Goal: Information Seeking & Learning: Check status

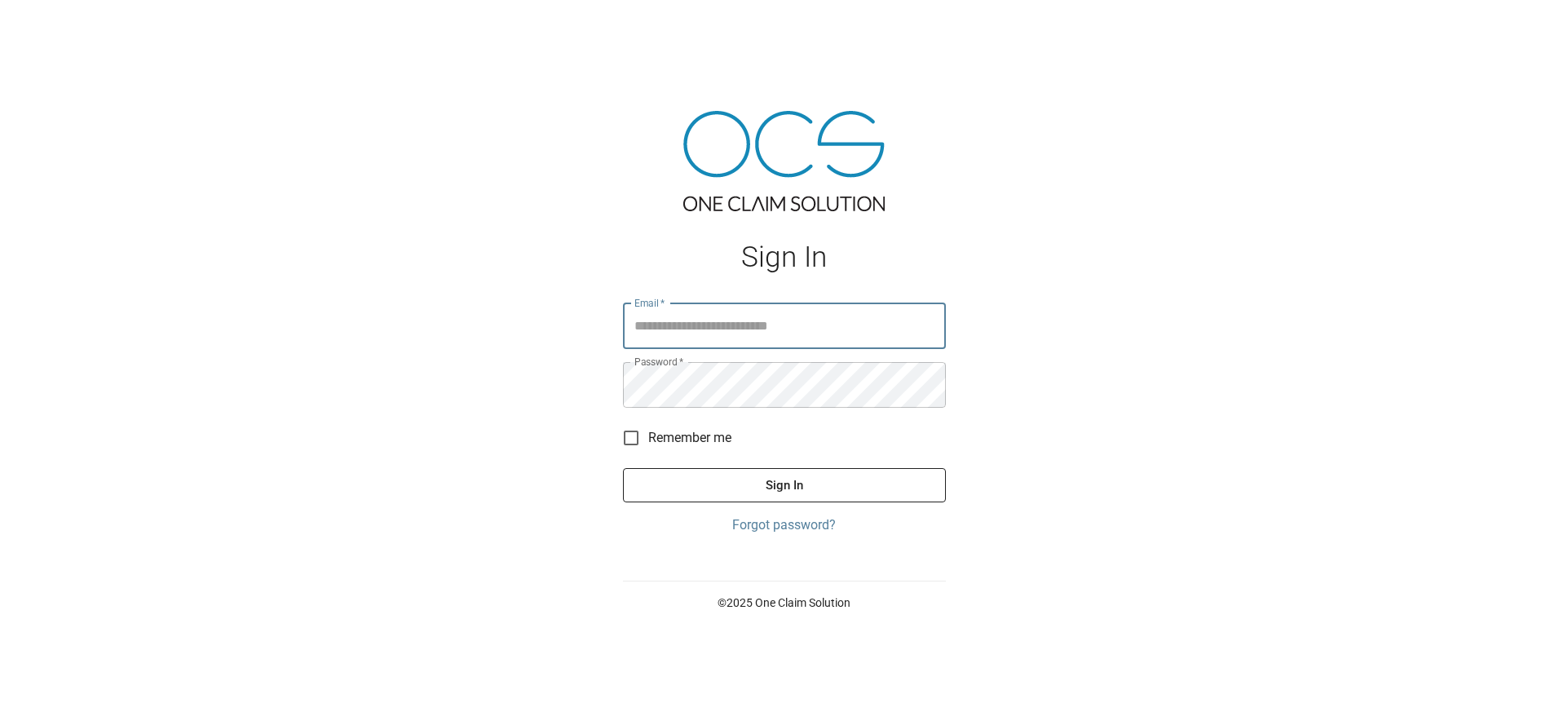
type input "**********"
click at [784, 485] on button "Sign In" at bounding box center [785, 485] width 323 height 34
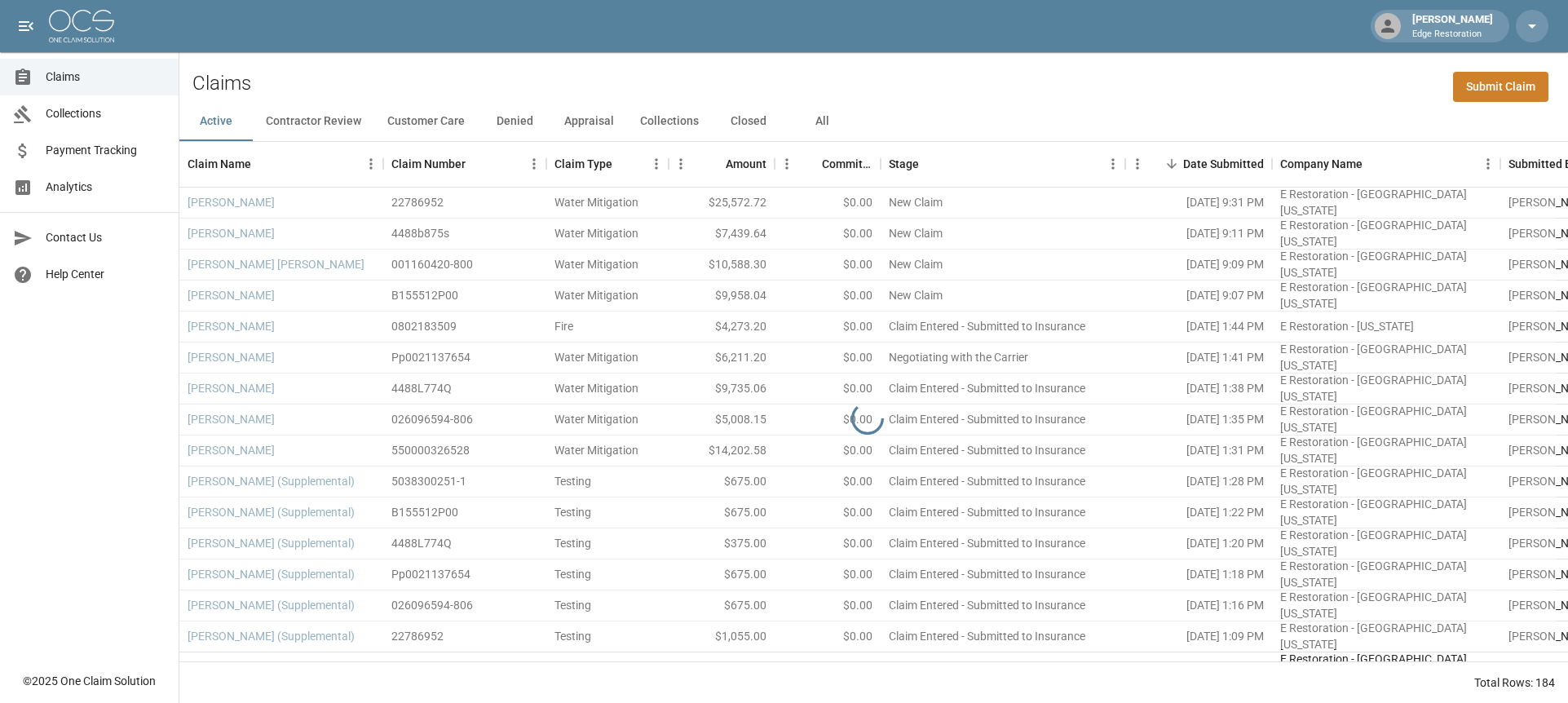
click at [111, 193] on span "Analytics" at bounding box center [106, 187] width 120 height 17
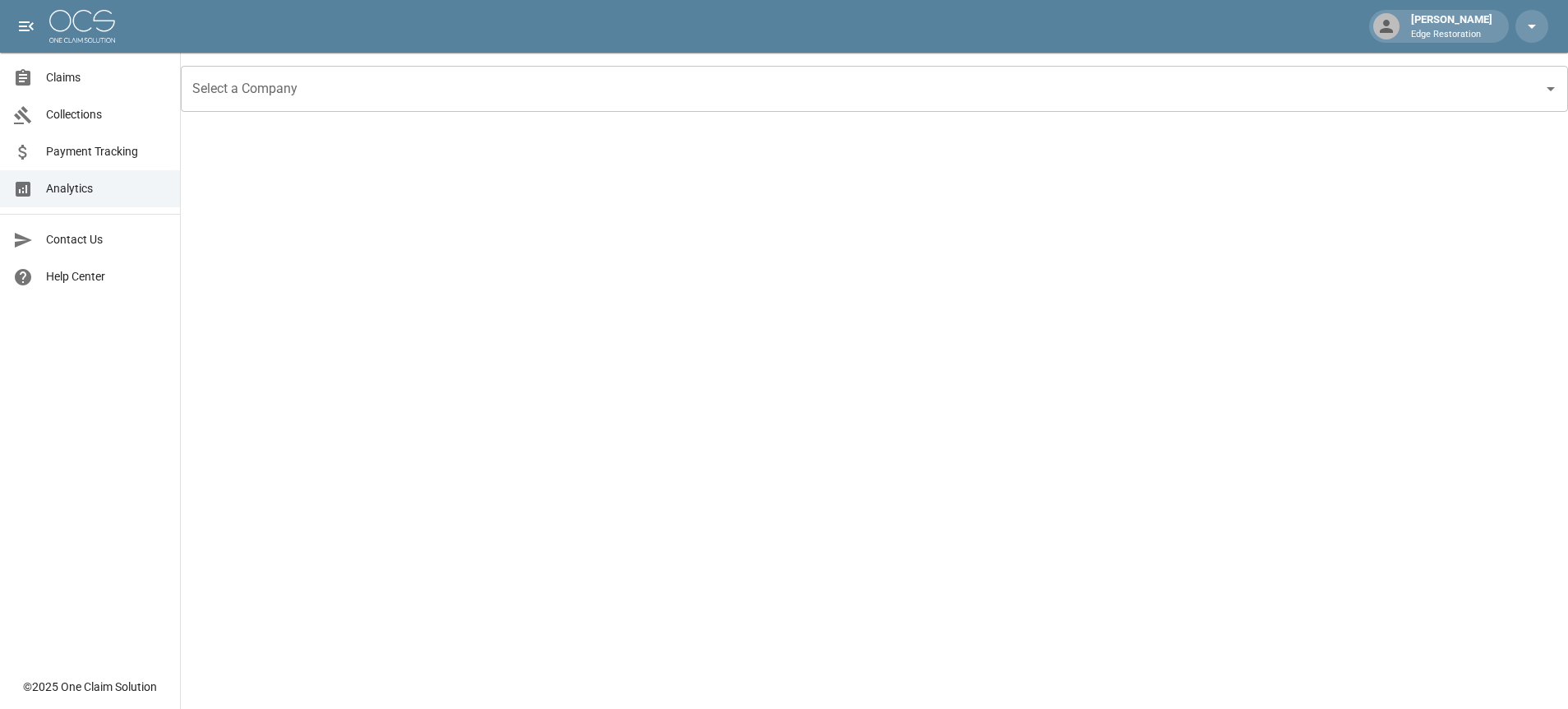
click at [331, 68] on div "Select a Company" at bounding box center [874, 88] width 1387 height 46
click at [341, 98] on input "Select a Company" at bounding box center [862, 89] width 1348 height 31
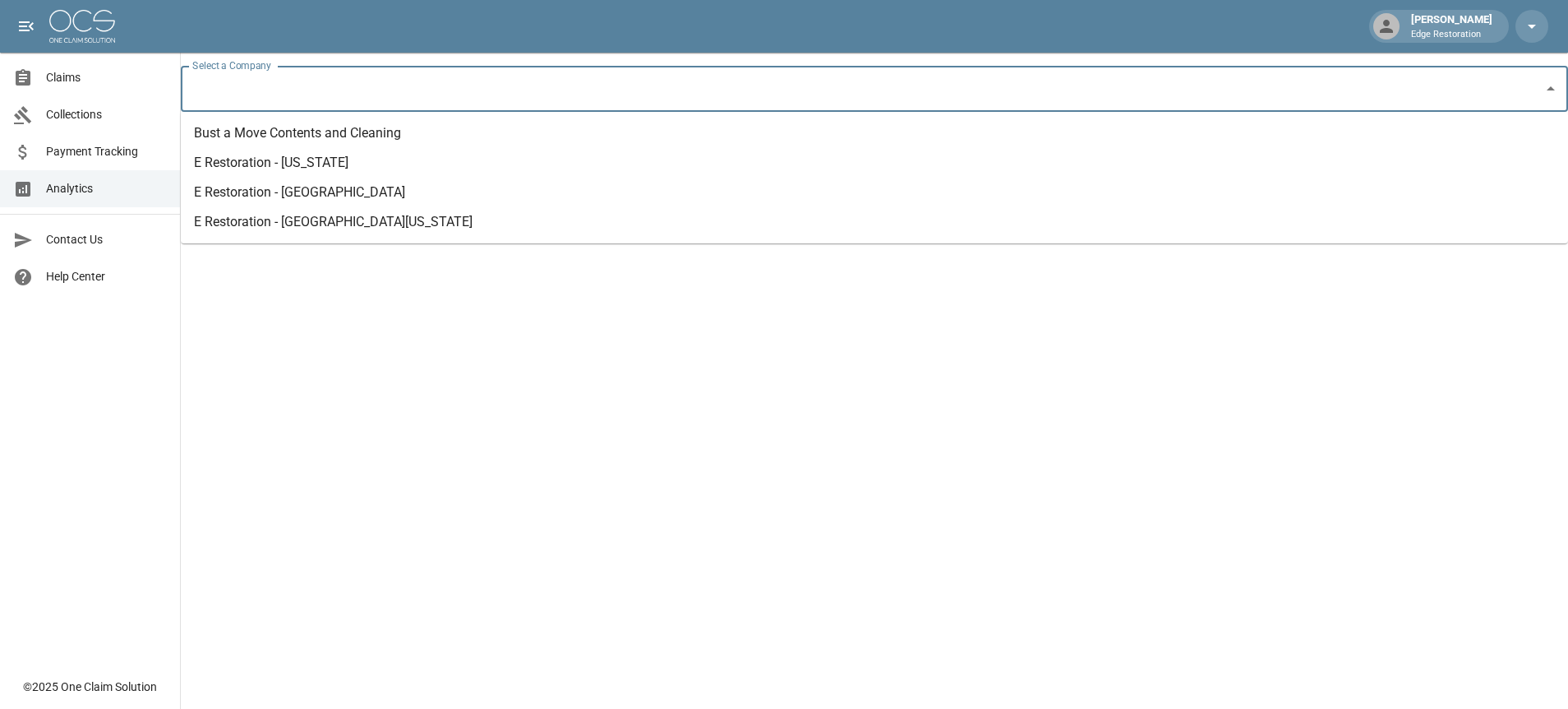
click at [325, 129] on li "Bust a Move Contents and Cleaning" at bounding box center [874, 133] width 1387 height 29
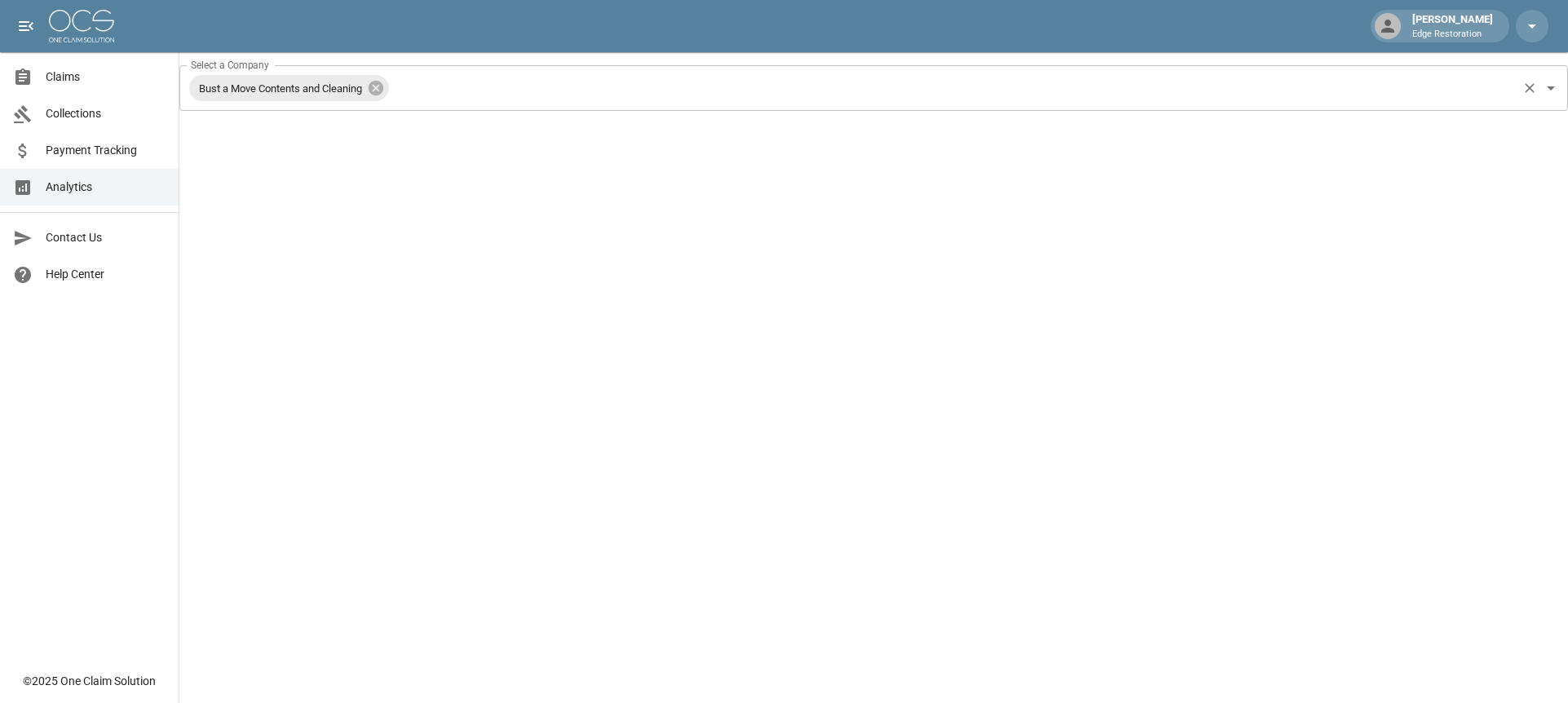
click at [385, 88] on icon at bounding box center [375, 88] width 18 height 18
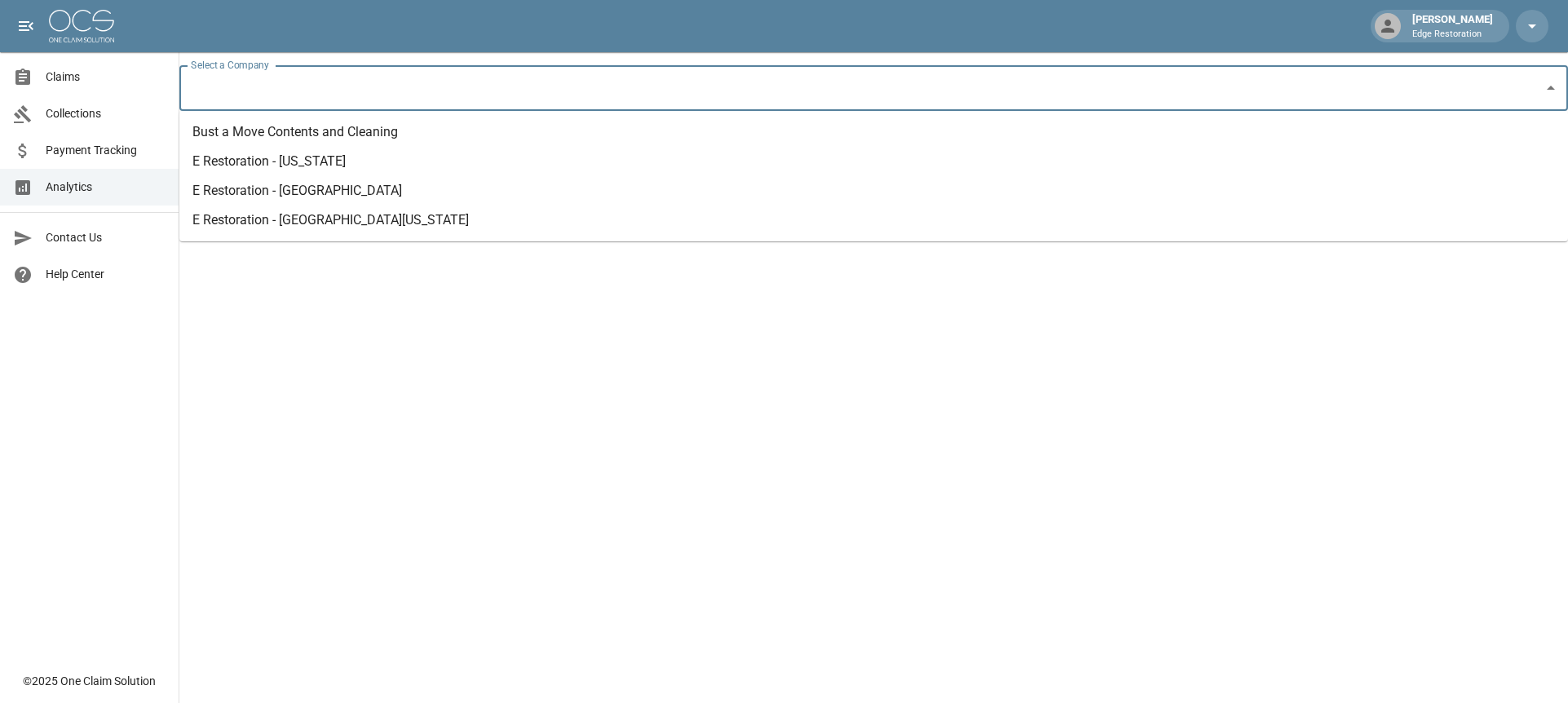
click at [387, 80] on input "Select a Company" at bounding box center [861, 88] width 1350 height 31
click at [308, 167] on li "E Restoration - [US_STATE]" at bounding box center [873, 161] width 1389 height 29
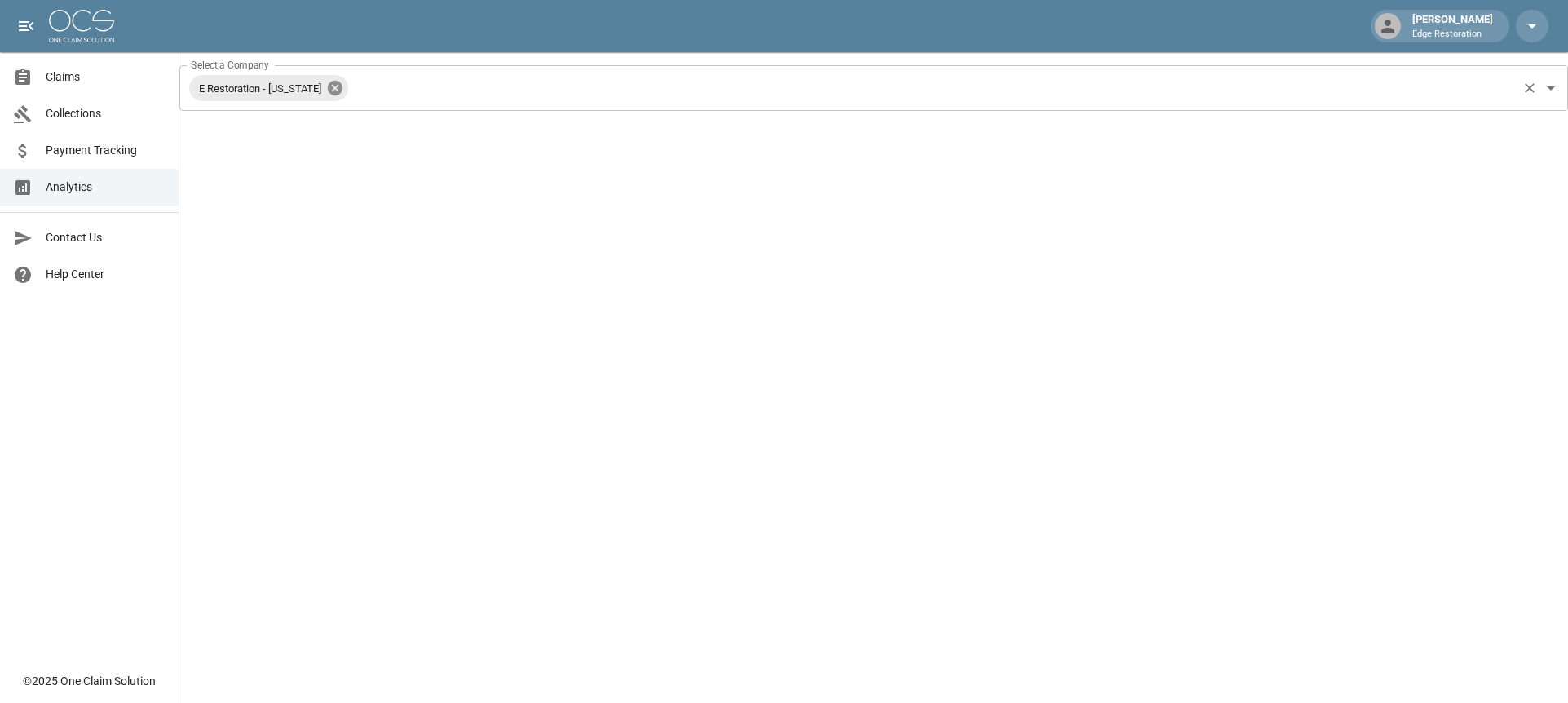
click at [331, 92] on icon at bounding box center [335, 88] width 15 height 15
click at [331, 92] on input "Select a Company" at bounding box center [861, 88] width 1350 height 31
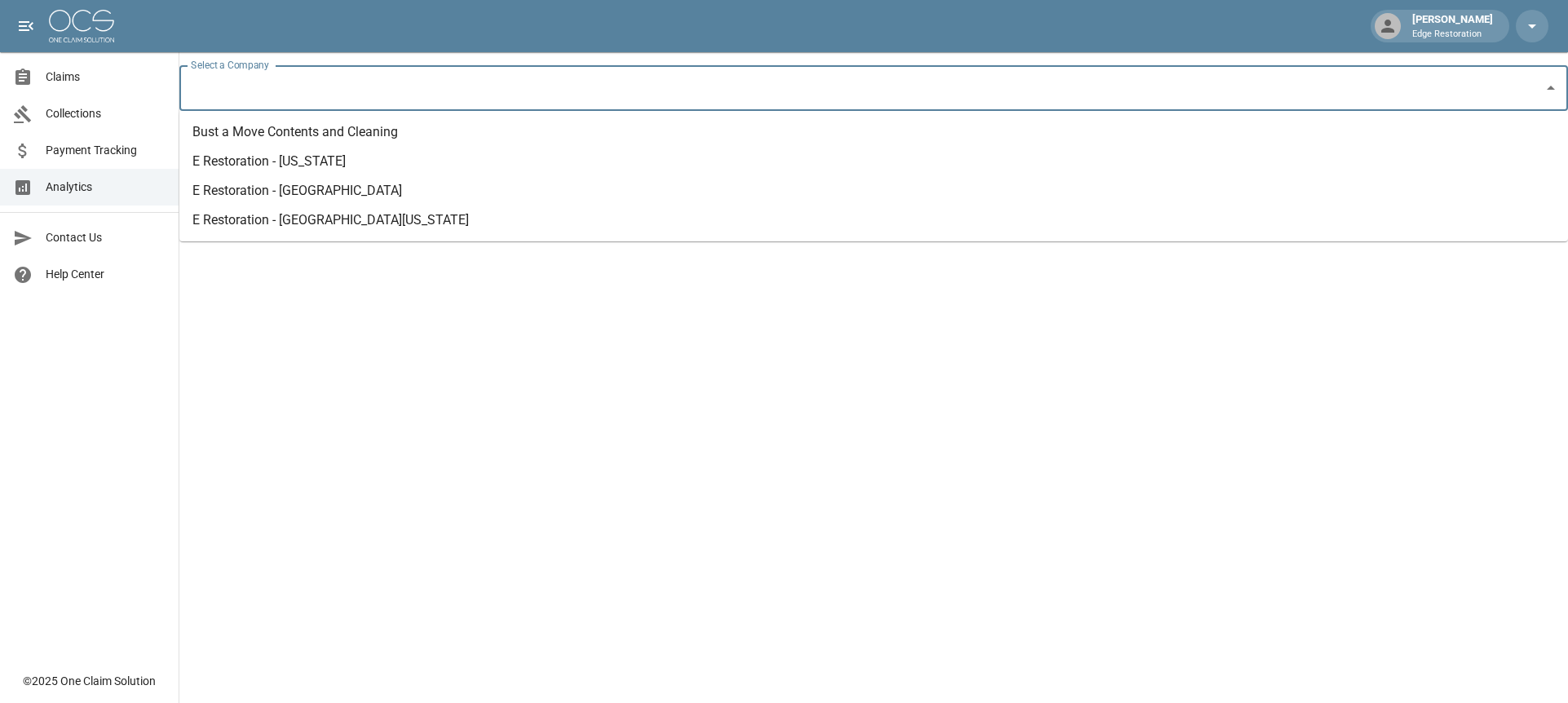
click at [318, 185] on li "E Restoration - [GEOGRAPHIC_DATA]" at bounding box center [873, 191] width 1389 height 29
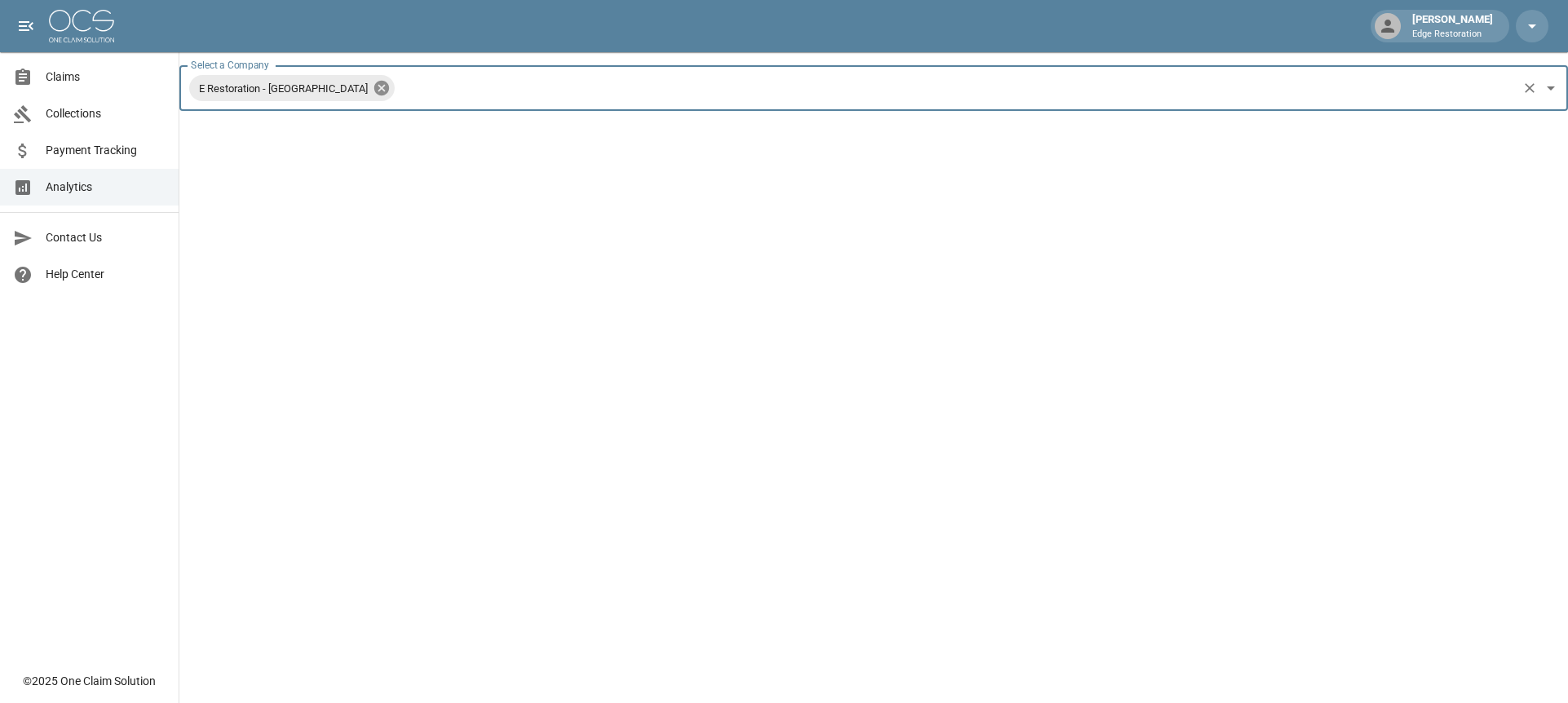
click at [374, 90] on icon at bounding box center [381, 88] width 15 height 15
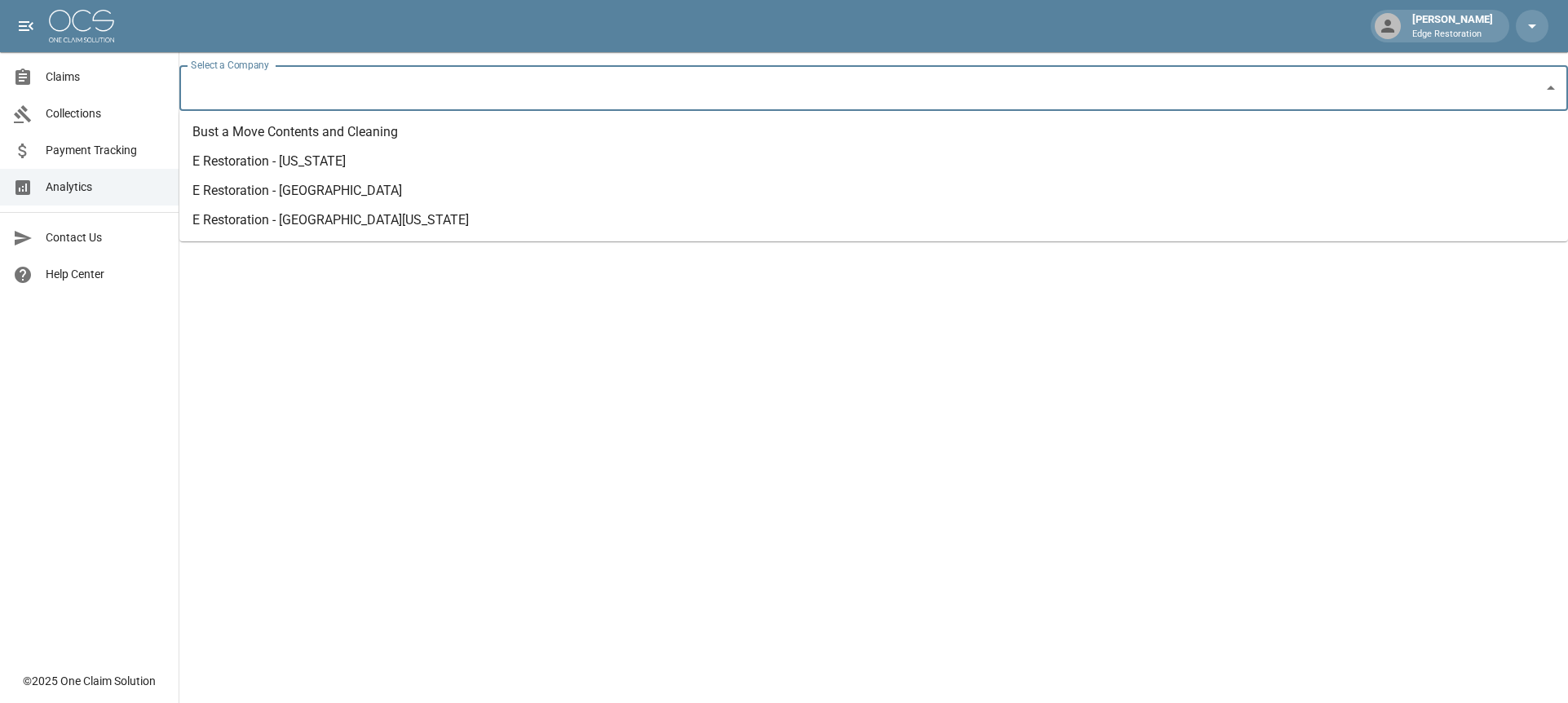
click at [319, 90] on input "Select a Company" at bounding box center [861, 88] width 1350 height 31
click at [307, 184] on li "E Restoration - [GEOGRAPHIC_DATA]" at bounding box center [873, 191] width 1389 height 29
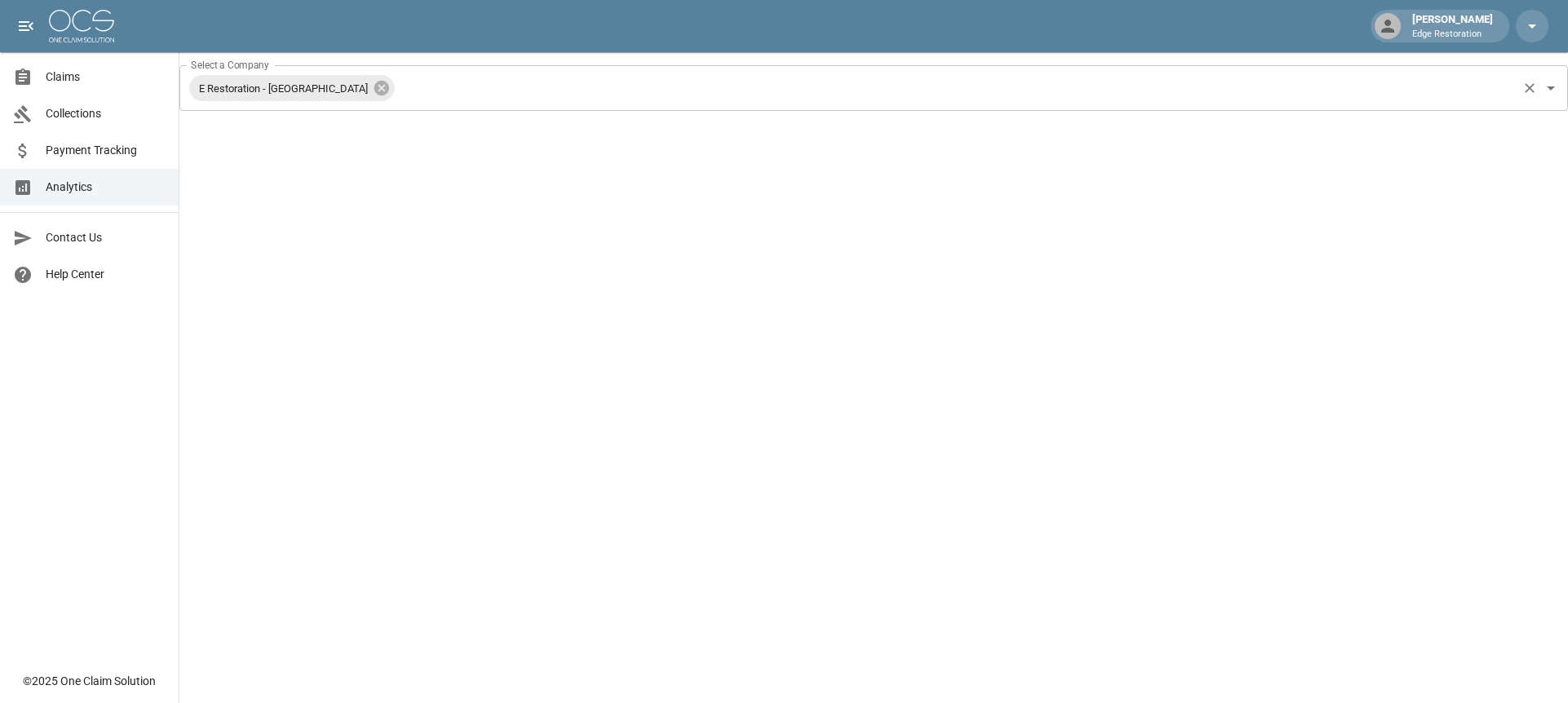
click at [434, 90] on input "Select a Company" at bounding box center [957, 88] width 1118 height 31
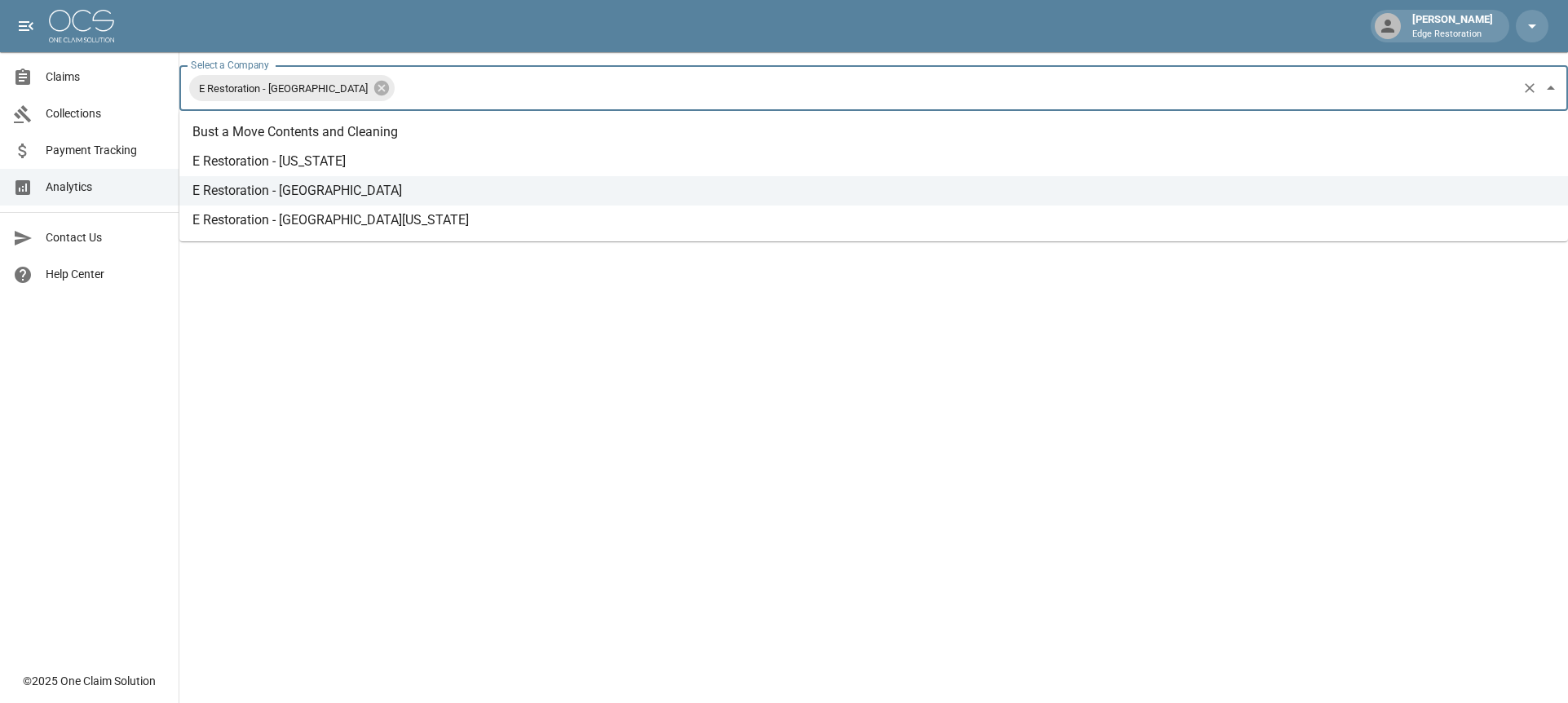
click at [344, 219] on li "E Restoration - [GEOGRAPHIC_DATA][US_STATE]" at bounding box center [873, 220] width 1389 height 29
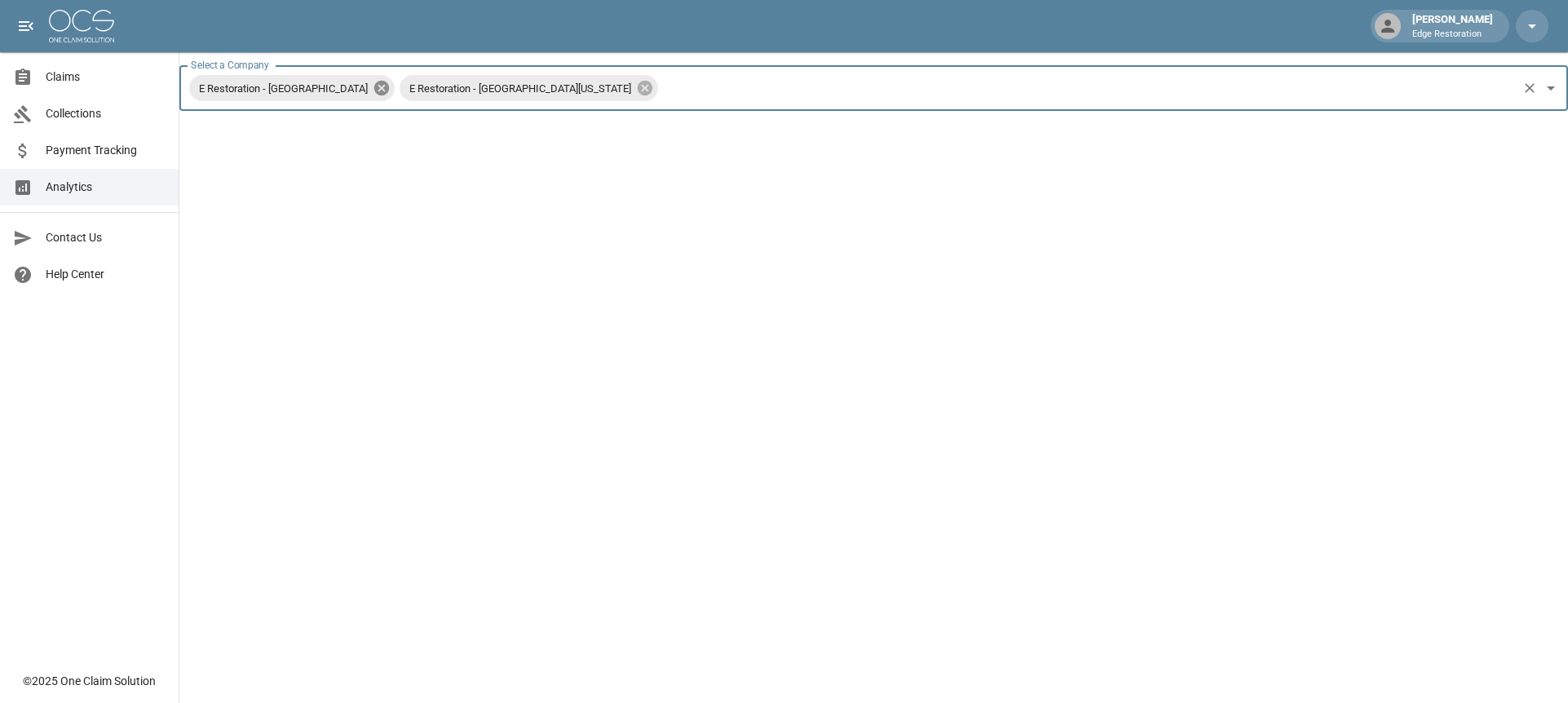
click at [374, 89] on icon at bounding box center [381, 88] width 15 height 15
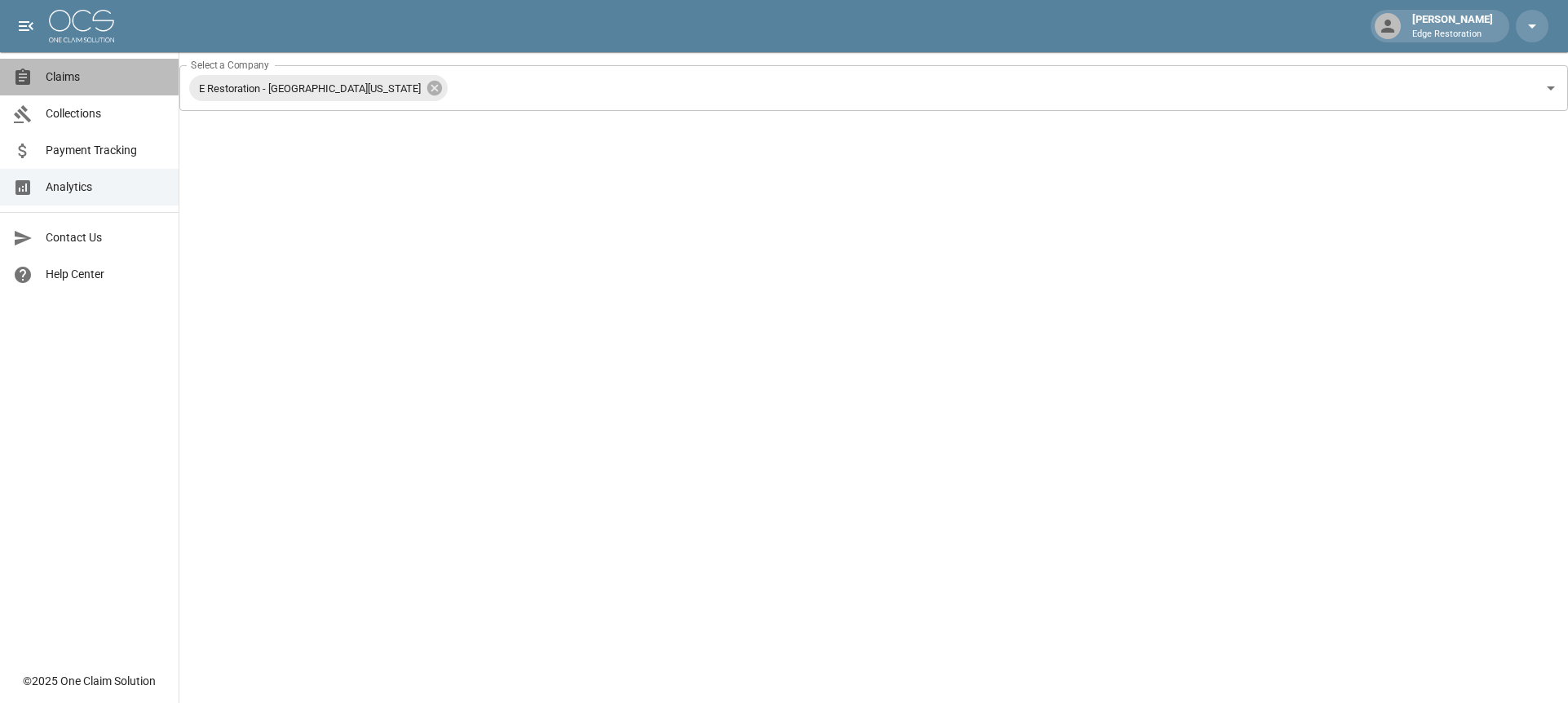
click at [40, 86] on div "Claims" at bounding box center [29, 77] width 33 height 20
